Goal: Information Seeking & Learning: Learn about a topic

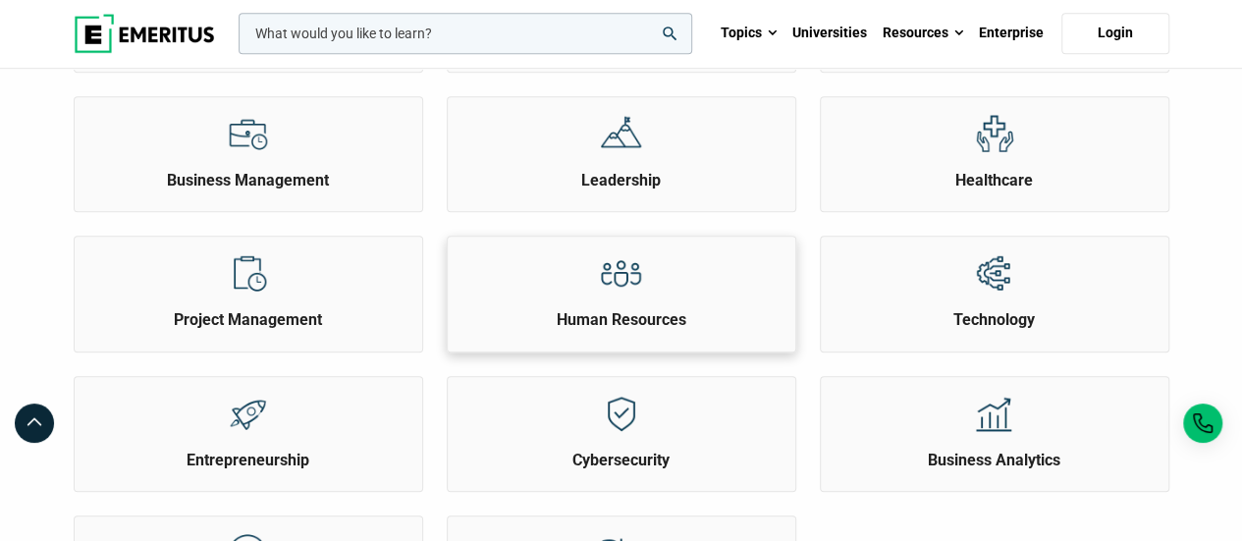
scroll to position [393, 0]
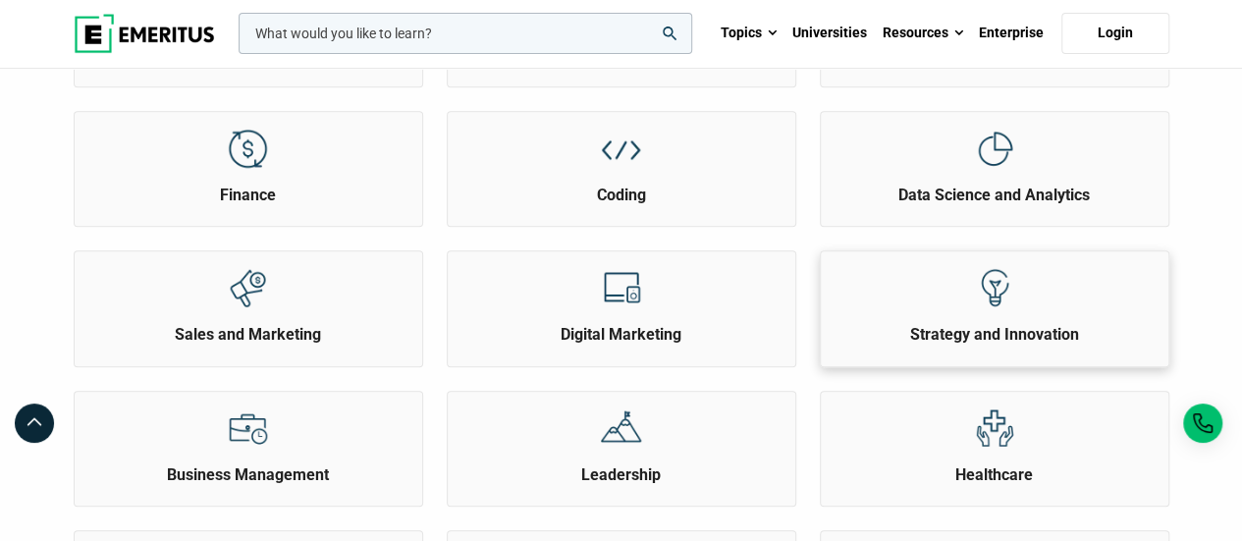
click at [997, 275] on img at bounding box center [994, 288] width 44 height 44
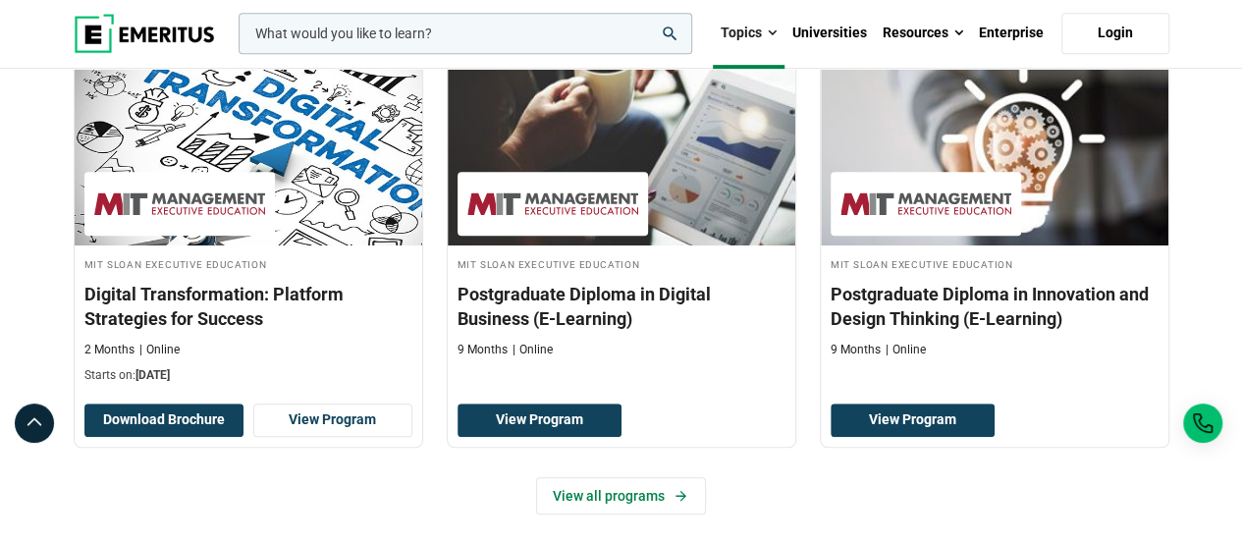
scroll to position [491, 0]
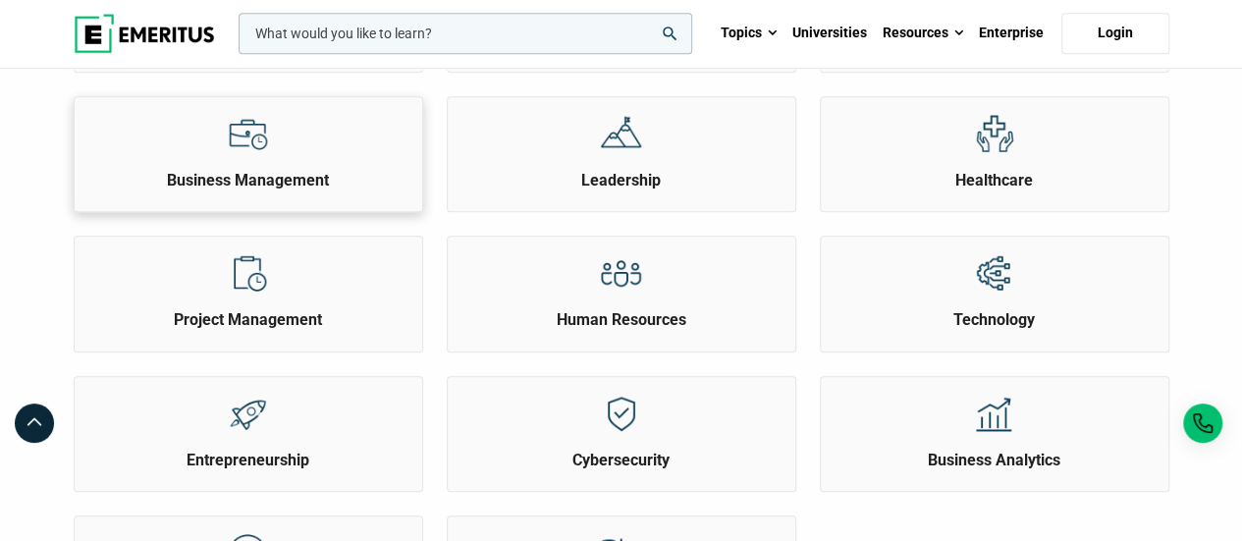
click at [312, 138] on div "Business Management" at bounding box center [248, 144] width 347 height 94
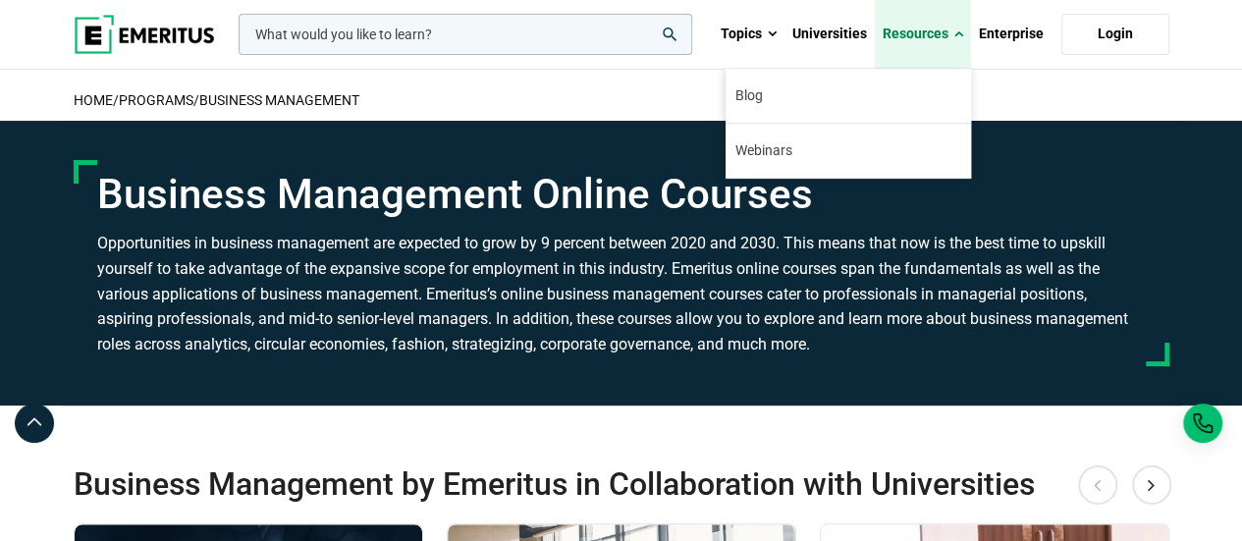
click at [954, 27] on span at bounding box center [958, 35] width 9 height 20
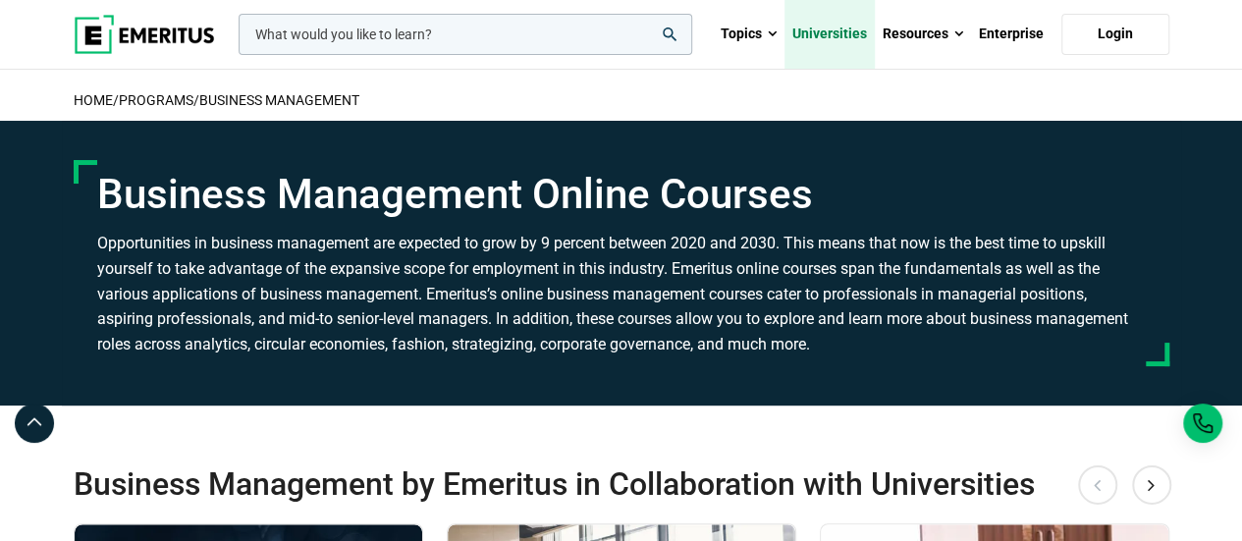
click at [826, 34] on link "Universities" at bounding box center [829, 34] width 90 height 69
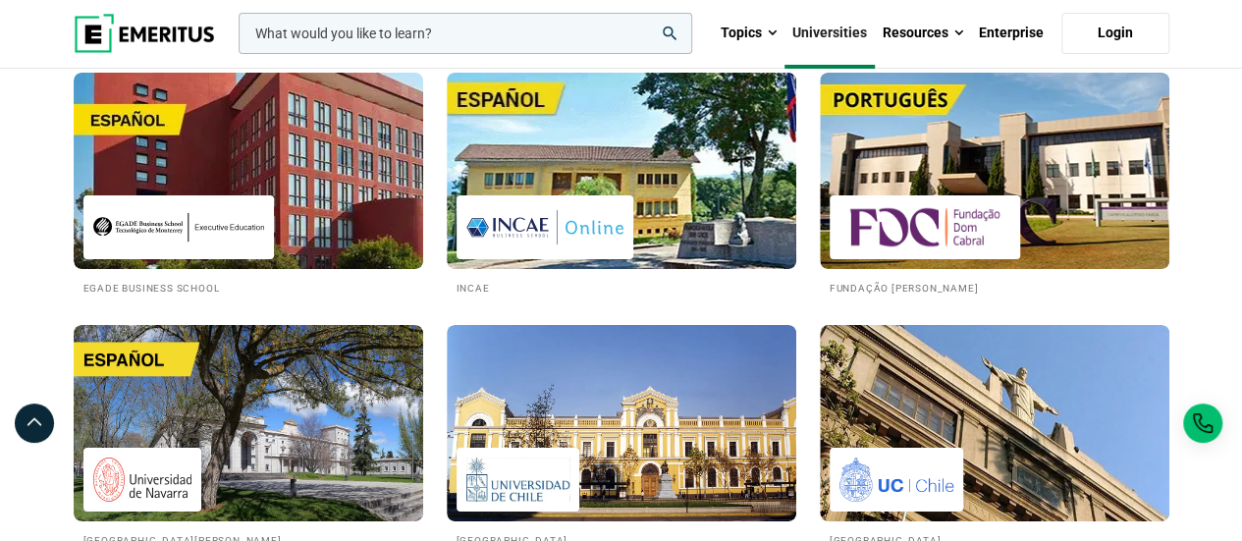
scroll to position [3435, 0]
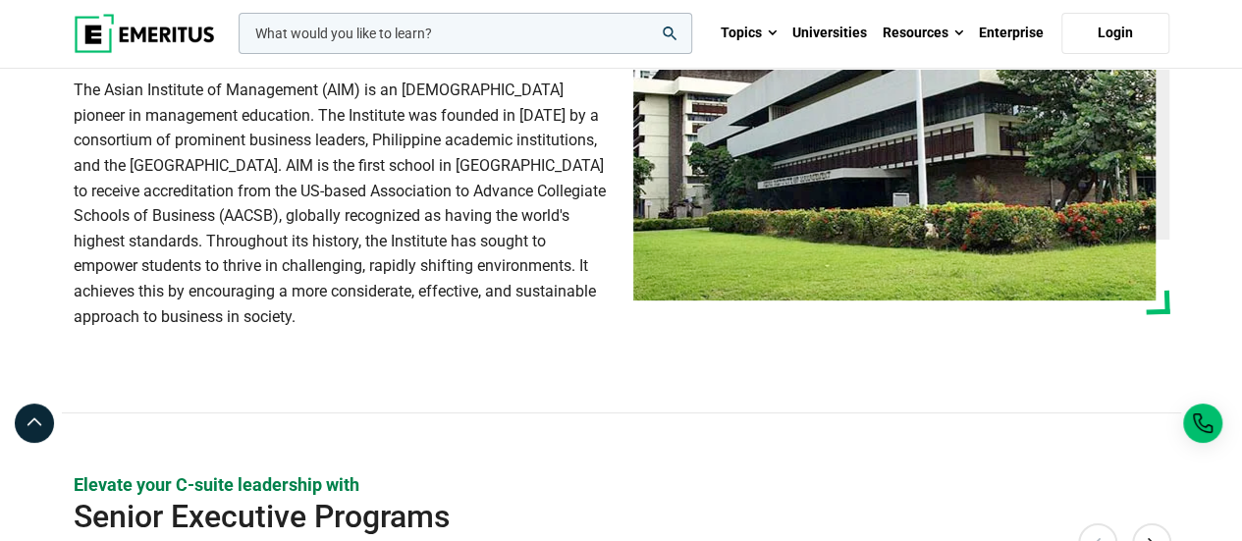
scroll to position [196, 0]
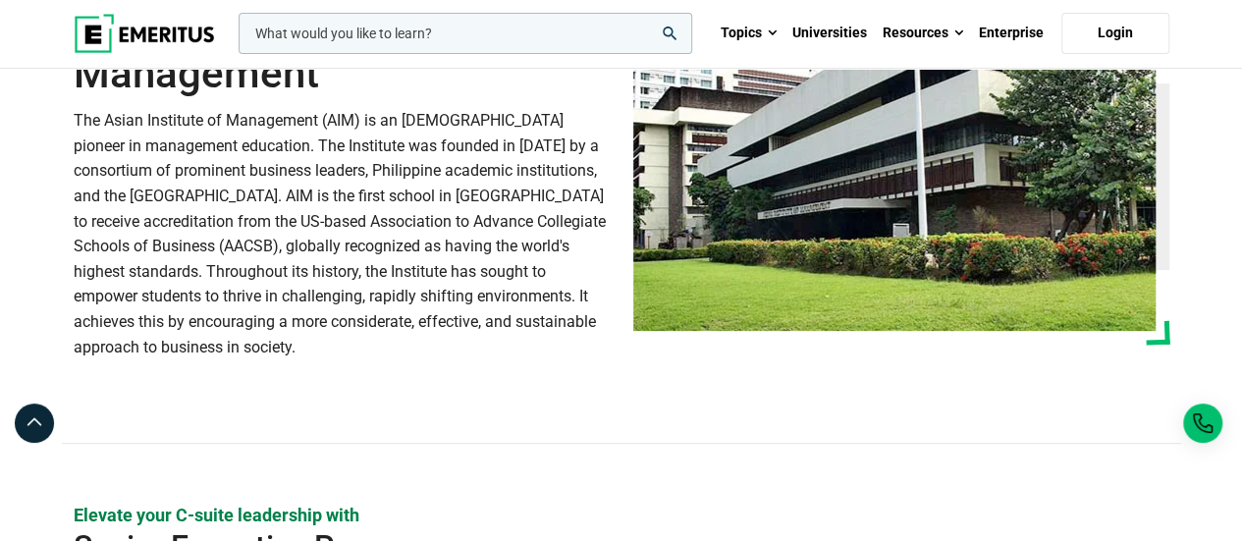
drag, startPoint x: 419, startPoint y: 155, endPoint x: 361, endPoint y: 160, distance: 58.1
click at [361, 160] on p "The Asian Institute of Management (AIM) is an [DEMOGRAPHIC_DATA] pioneer in man…" at bounding box center [342, 233] width 536 height 251
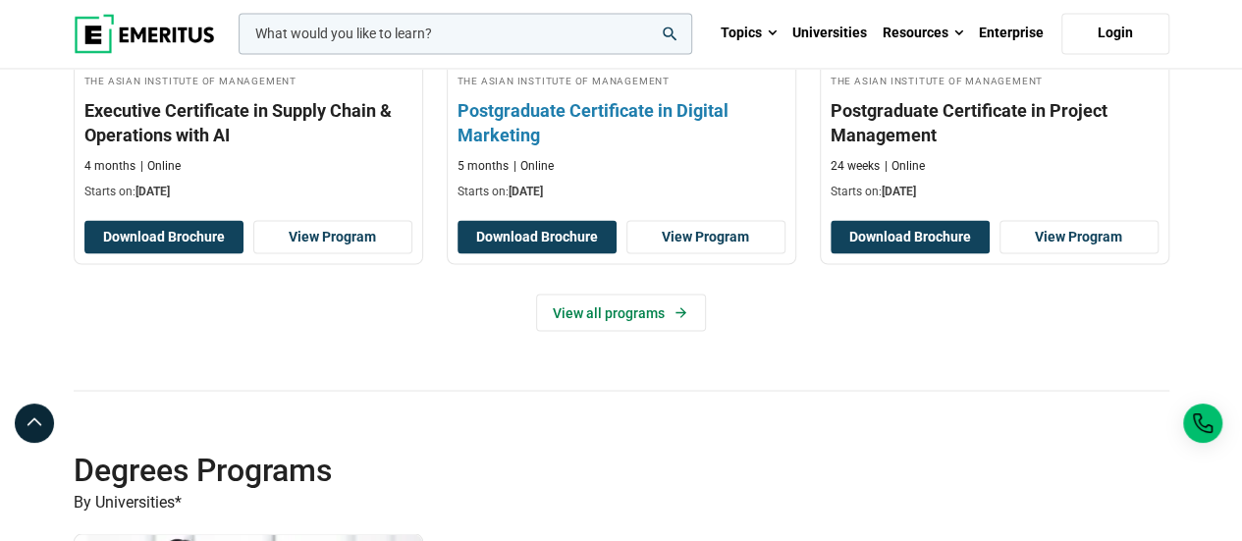
scroll to position [1669, 0]
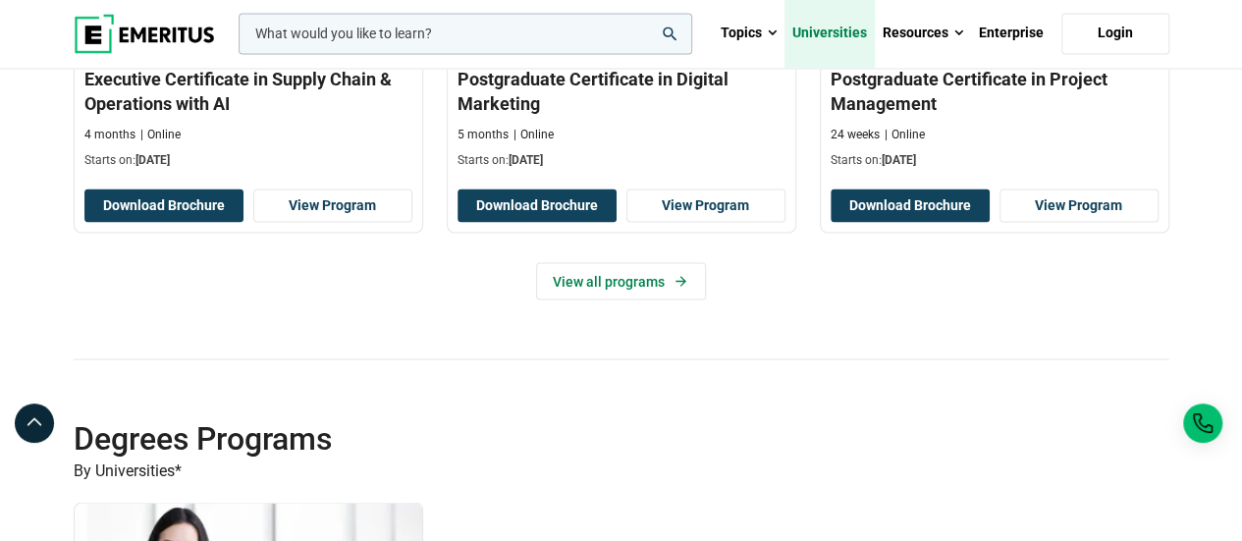
click at [842, 21] on link "Universities" at bounding box center [829, 33] width 90 height 69
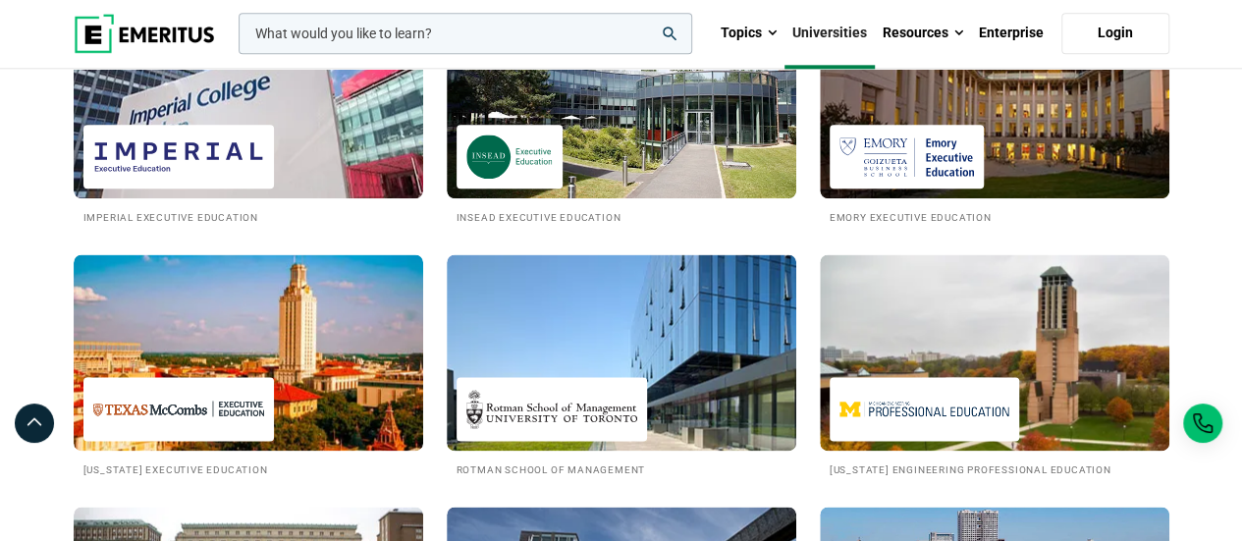
scroll to position [1178, 0]
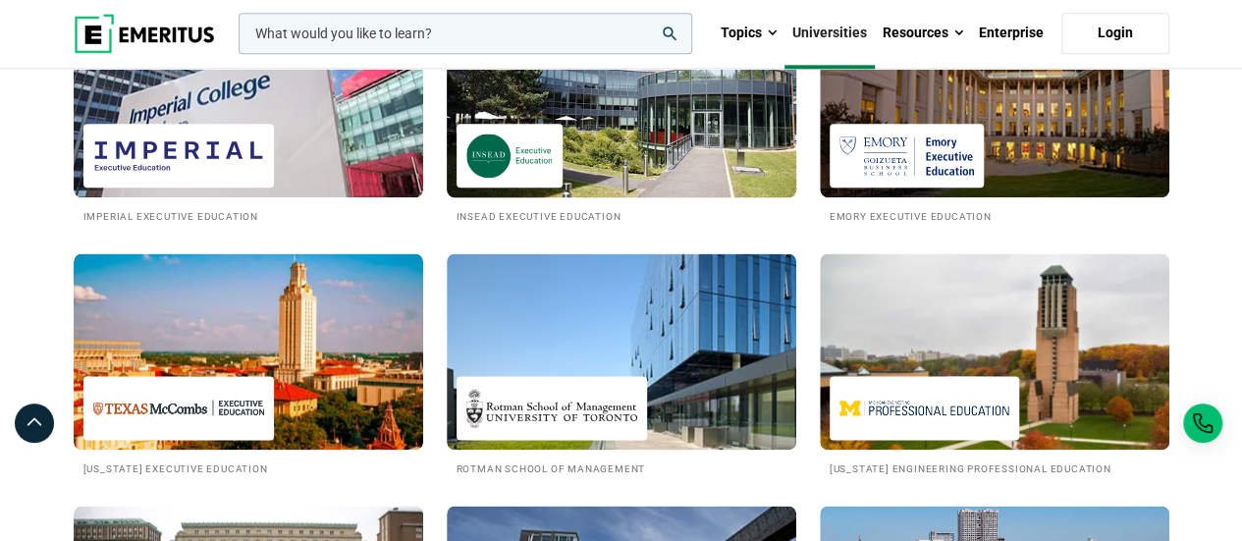
click at [466, 140] on img at bounding box center [509, 155] width 86 height 44
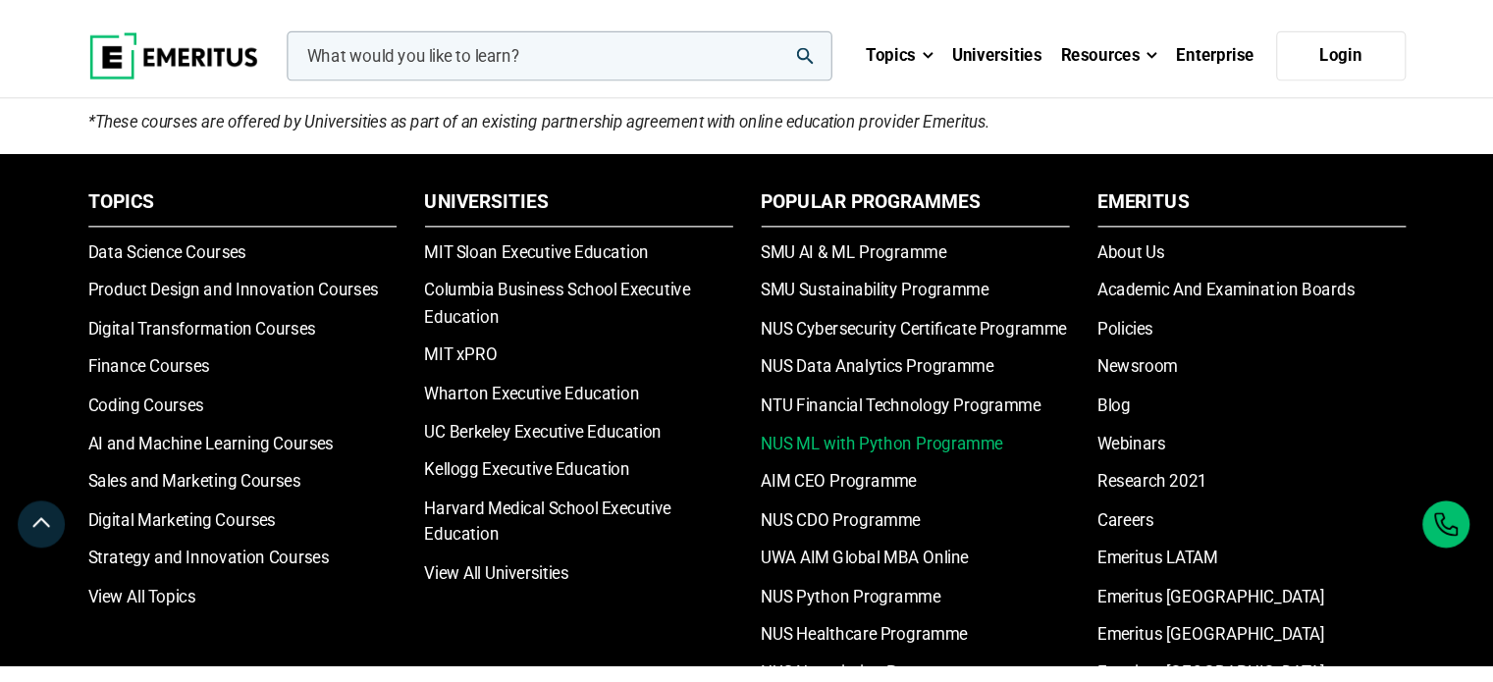
scroll to position [1865, 0]
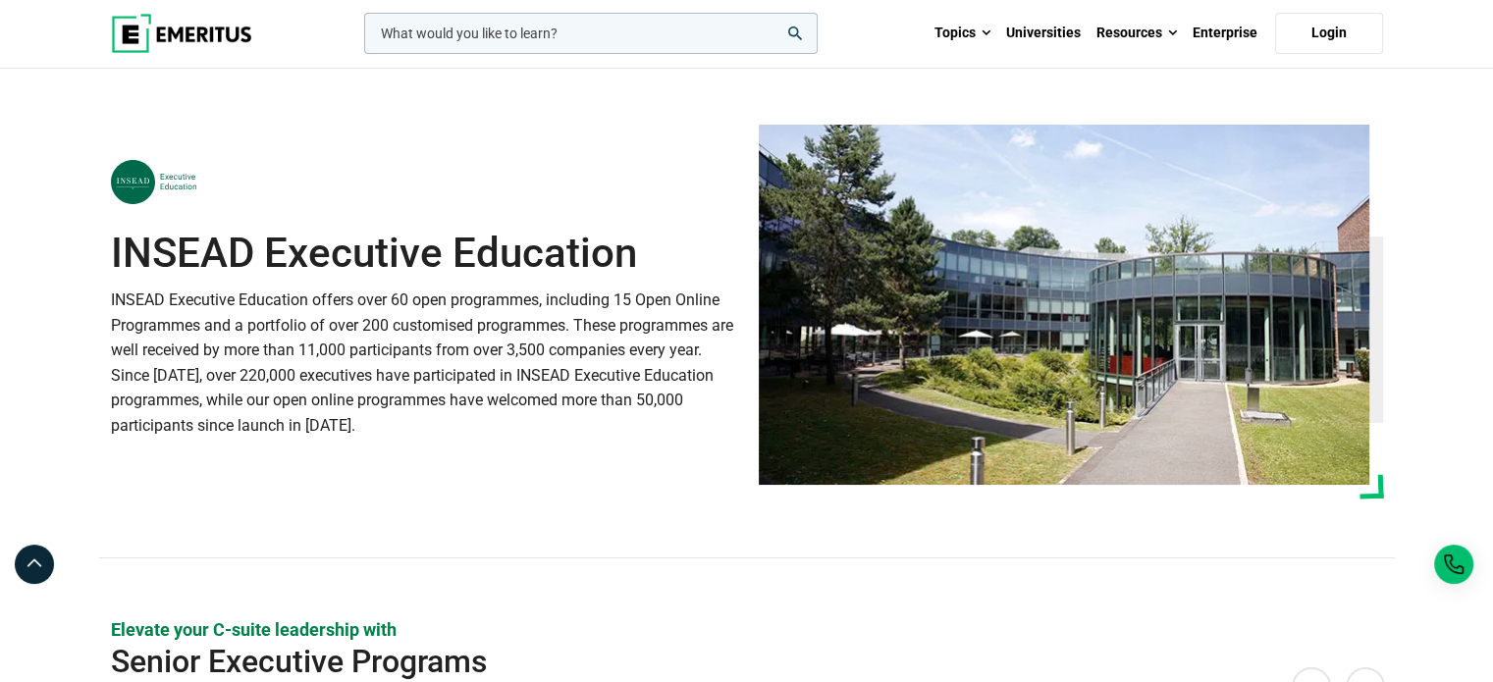
scroll to position [0, 0]
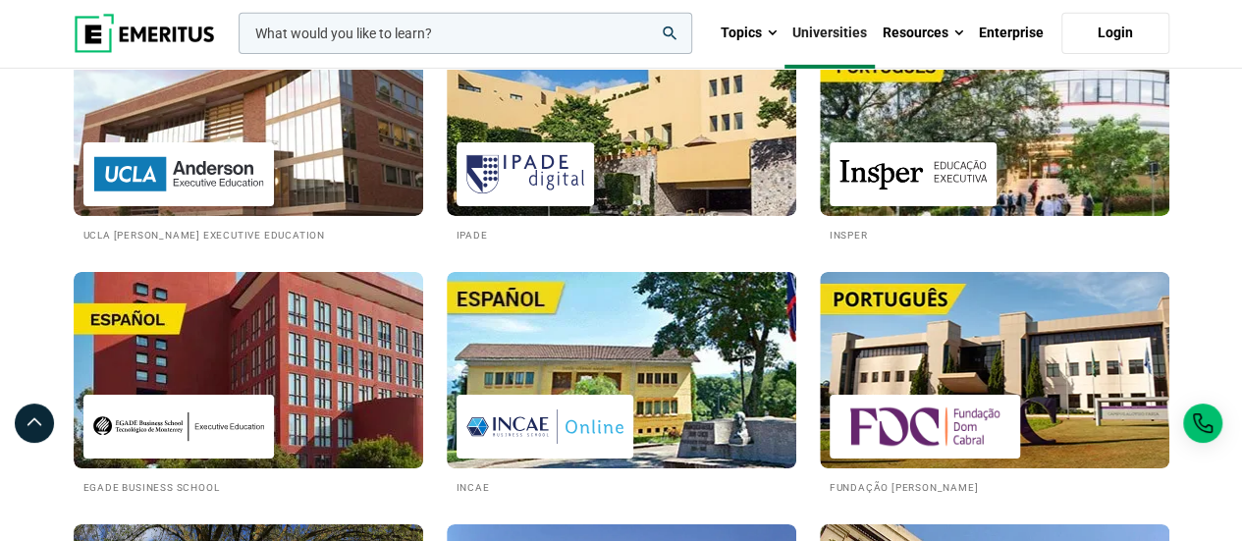
scroll to position [3337, 0]
